Goal: Task Accomplishment & Management: Manage account settings

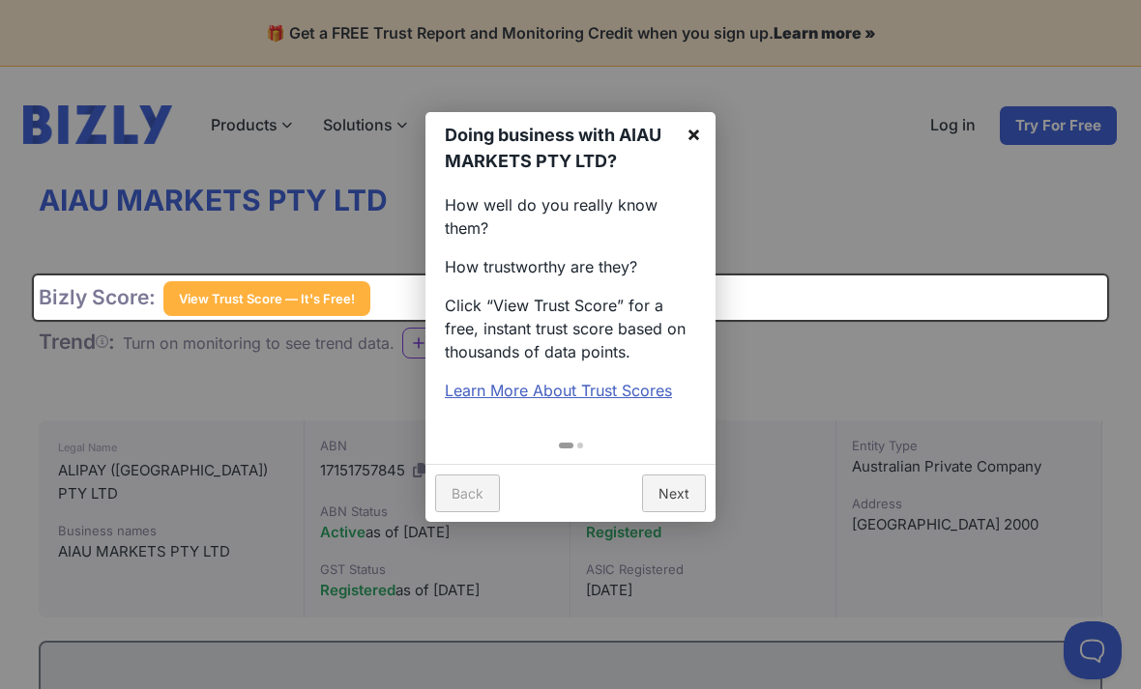
click at [711, 142] on link "×" at bounding box center [694, 134] width 44 height 44
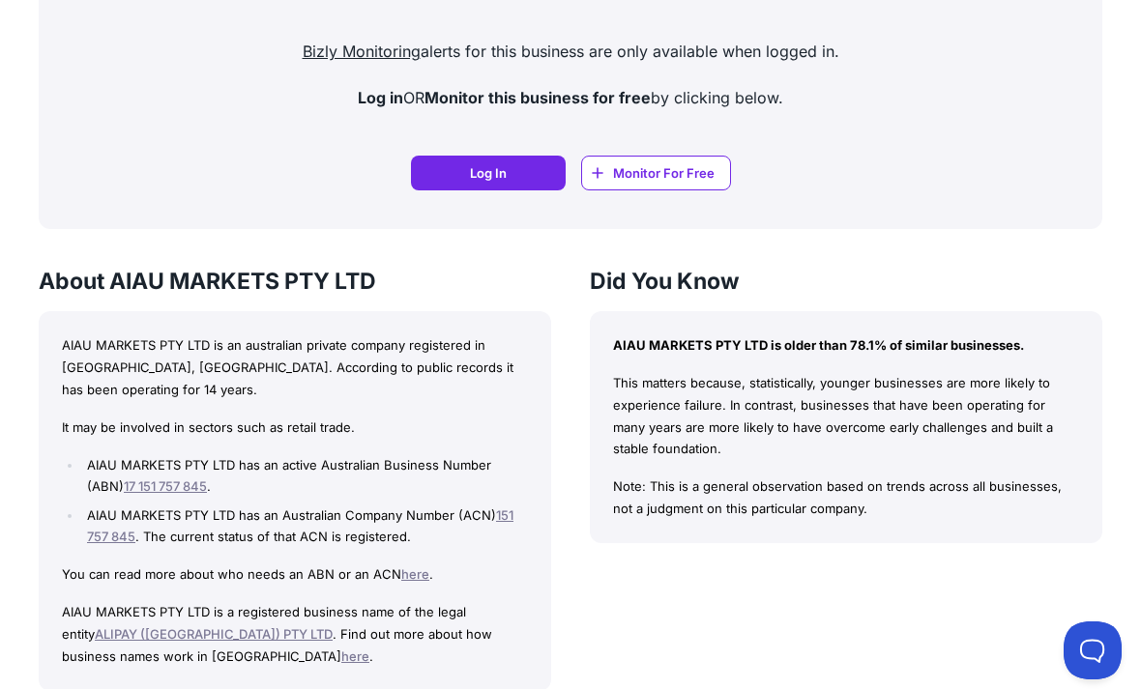
scroll to position [1328, 0]
click at [521, 166] on link "Log In Log In" at bounding box center [488, 172] width 155 height 35
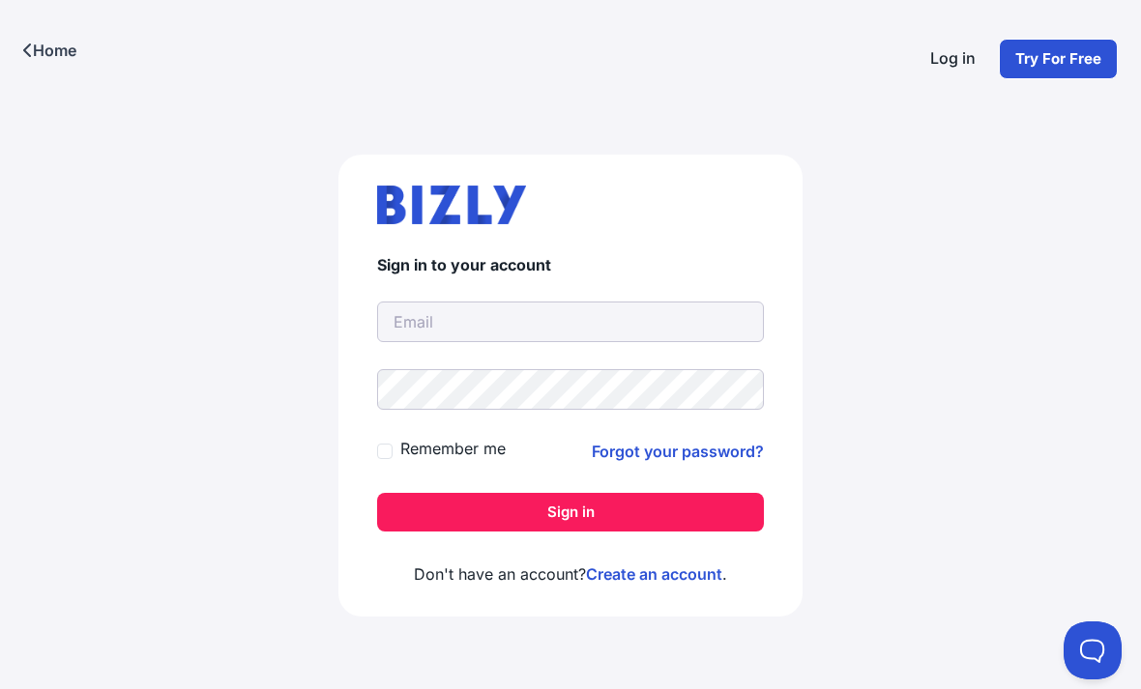
click at [496, 320] on input "text" at bounding box center [570, 322] width 387 height 41
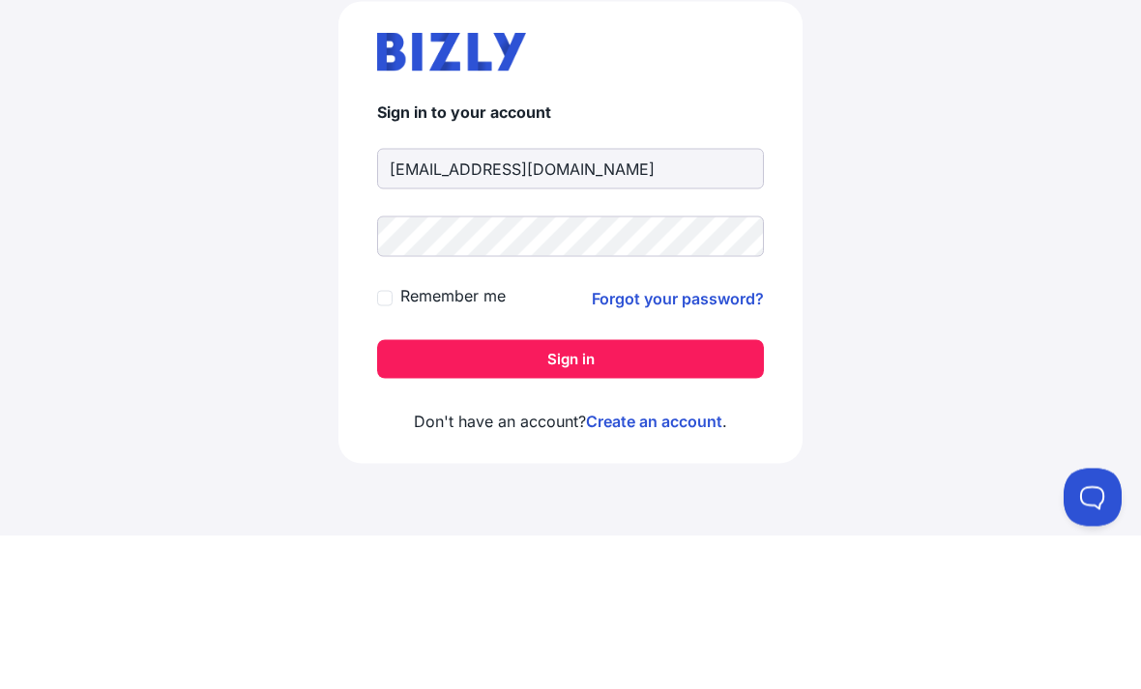
type input "crkovnik@gmail.com"
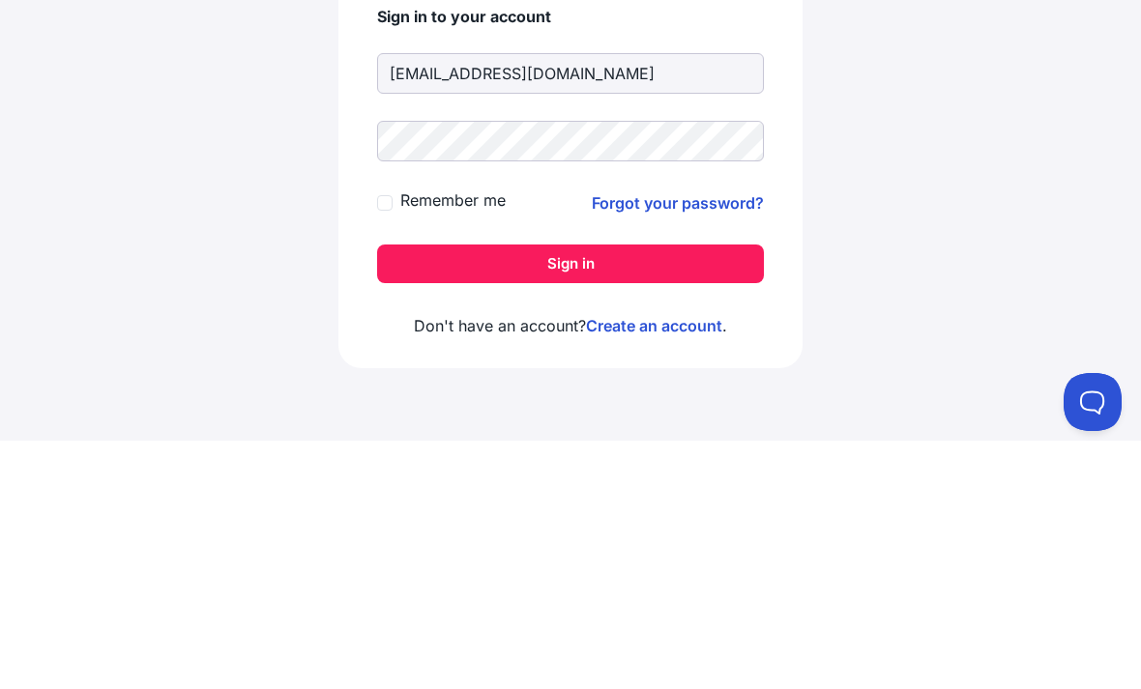
click at [684, 493] on button "Sign in" at bounding box center [570, 512] width 387 height 39
